Goal: Transaction & Acquisition: Purchase product/service

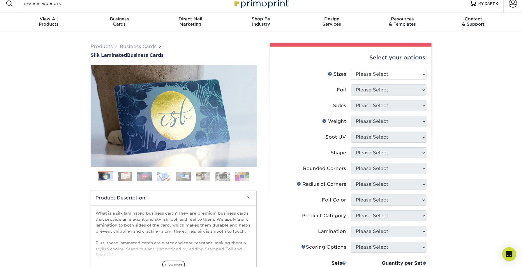
scroll to position [9, 0]
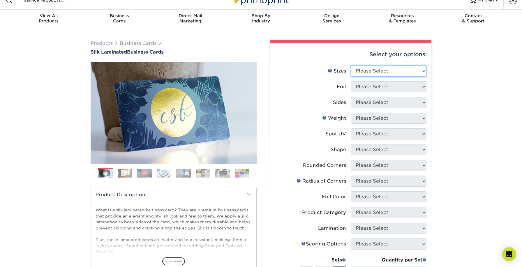
select select "2.00x3.50"
select select "0"
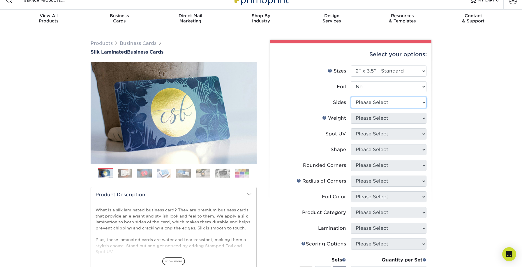
select select "13abbda7-1d64-4f25-8bb2-c179b224825d"
select select "16PT"
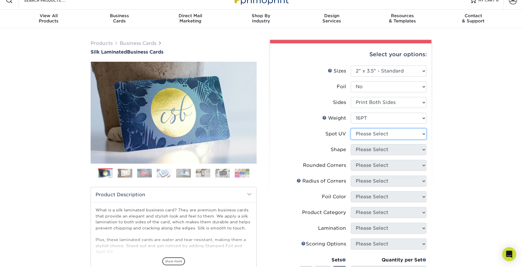
select select "0"
select select "standard"
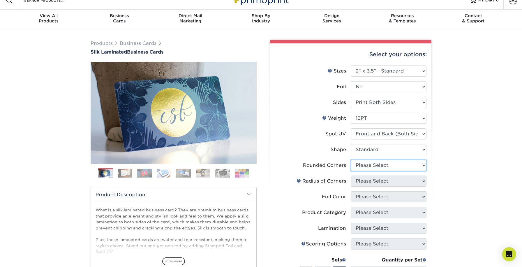
select select "7672df9e-0e0a-464d-8e1f-920c575e4da3"
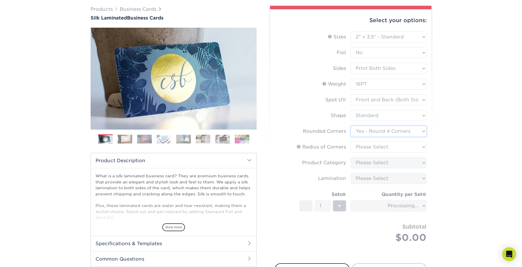
scroll to position [44, 0]
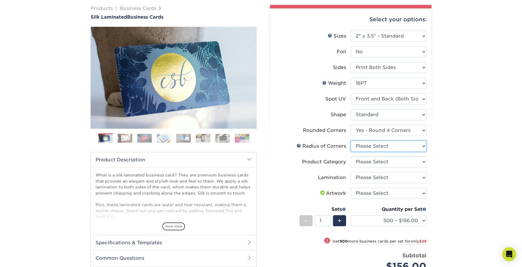
select select "589680c7-ee9a-431b-9d12-d7aeb1386a97"
select select "3b5148f1-0588-4f88-a218-97bcfdce65c1"
select select "ccacb42f-45f7-42d3-bbd3-7c8421cf37f0"
select select "upload"
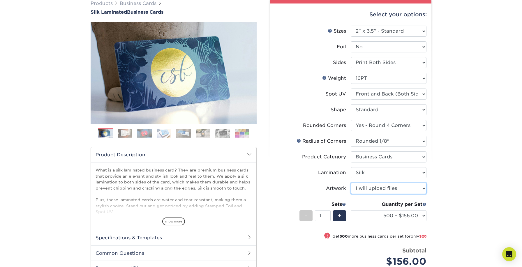
scroll to position [57, 0]
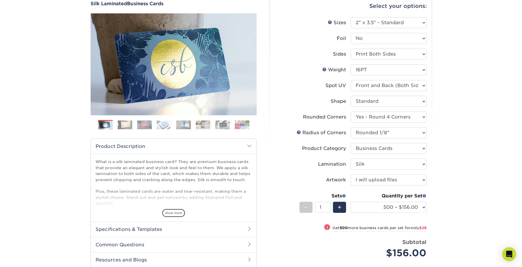
drag, startPoint x: 172, startPoint y: 211, endPoint x: 162, endPoint y: 208, distance: 9.7
click at [172, 211] on span "show more" at bounding box center [173, 213] width 23 height 8
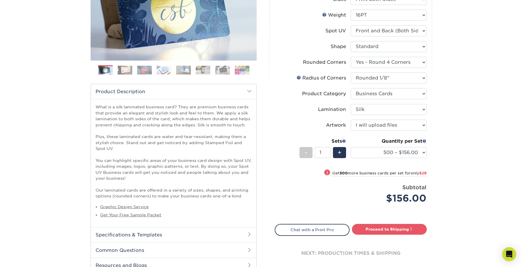
scroll to position [113, 0]
drag, startPoint x: 393, startPoint y: 197, endPoint x: 440, endPoint y: 194, distance: 47.7
click at [430, 197] on div "Select your options: Sizes Help Sizes Please Select 1.5" x 3.5" - Mini 1.75" x …" at bounding box center [351, 108] width 162 height 336
click at [464, 184] on div "Products Business Cards Silk Laminated Business Cards Previous Next" at bounding box center [261, 111] width 522 height 372
click at [337, 151] on div "+" at bounding box center [339, 152] width 13 height 11
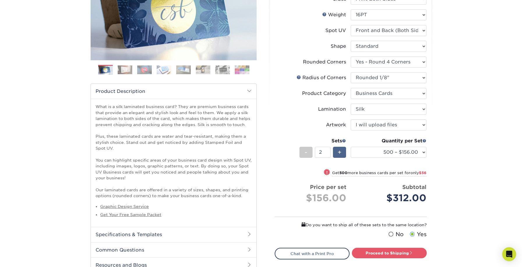
click at [338, 152] on span "+" at bounding box center [340, 152] width 4 height 9
type input "3"
select select "1000 – $184.00"
